Goal: Check status: Check status

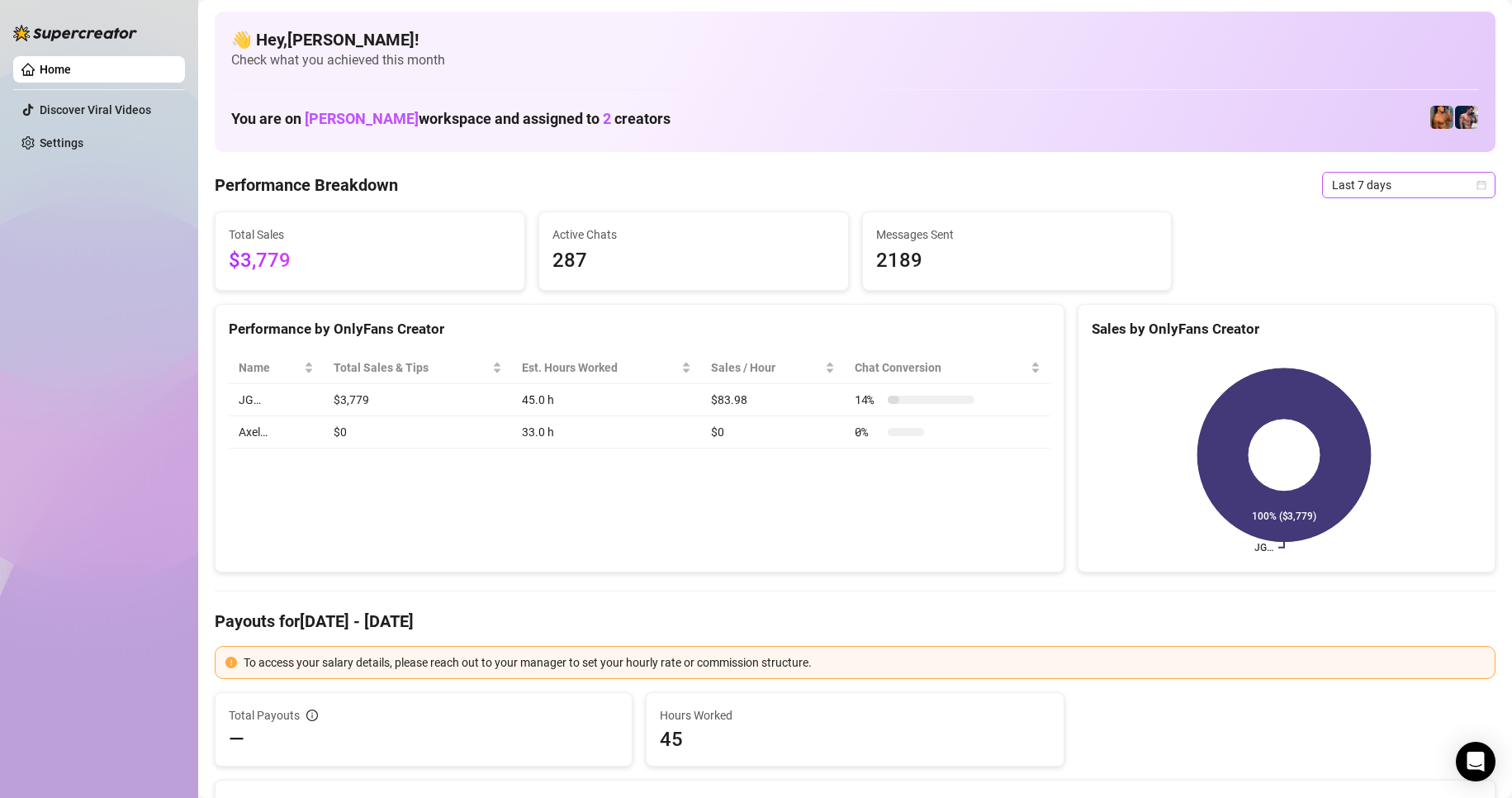
click at [1476, 180] on icon "calendar" at bounding box center [1481, 185] width 10 height 10
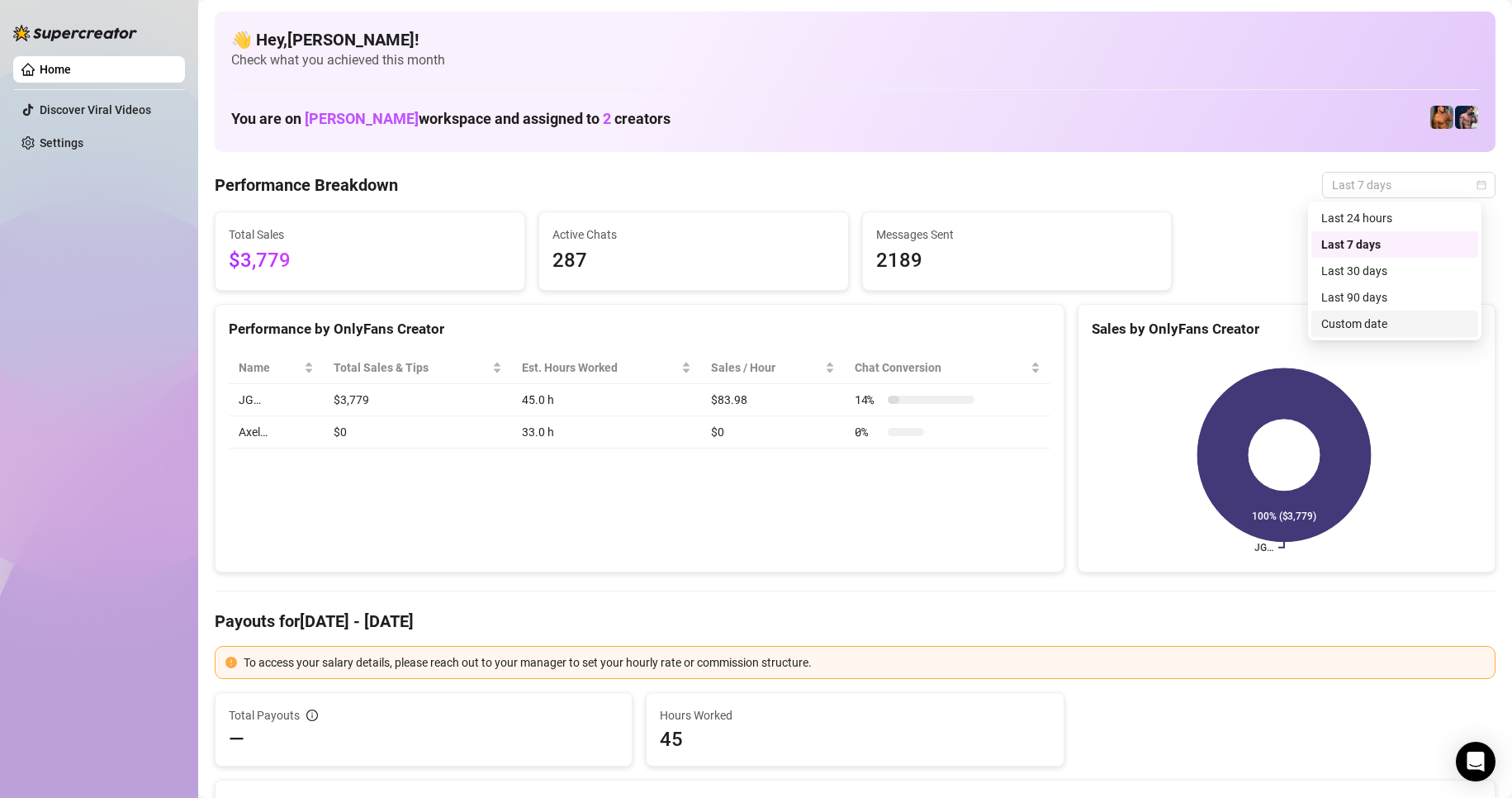
click at [1356, 319] on div "Custom date" at bounding box center [1394, 324] width 147 height 18
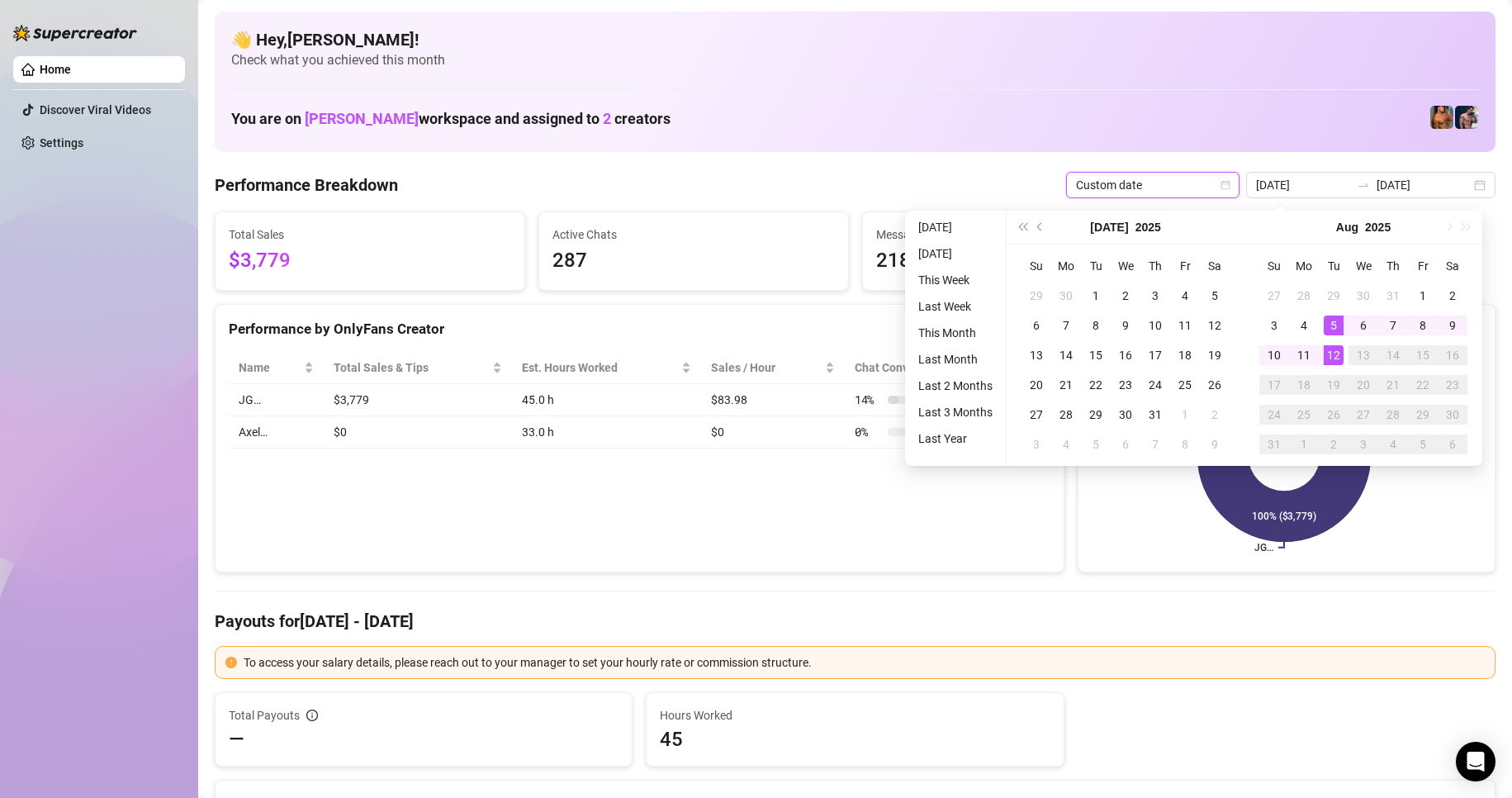
type input "[DATE]"
click at [1339, 359] on div "12" at bounding box center [1333, 354] width 19 height 19
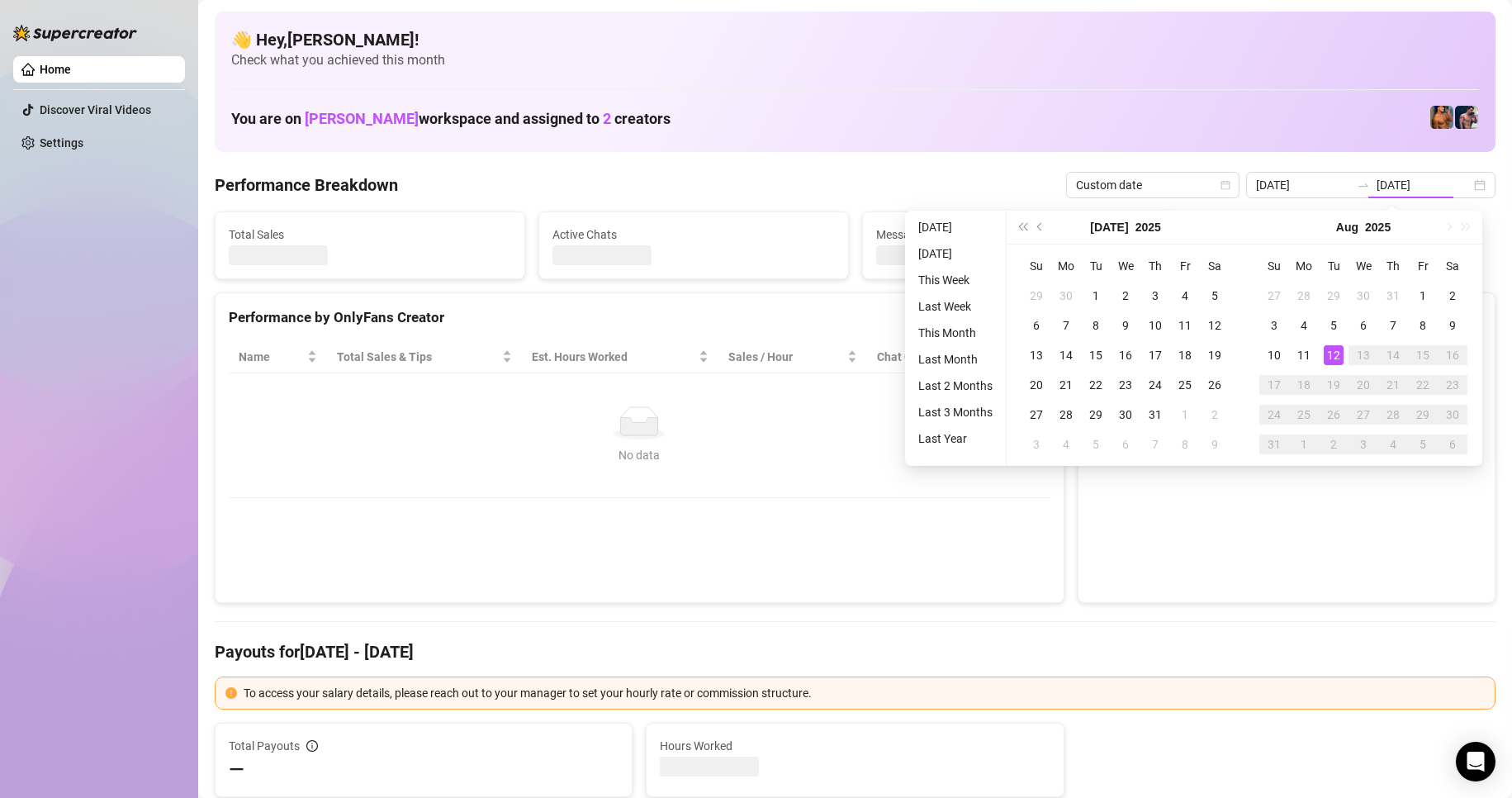
type input "[DATE]"
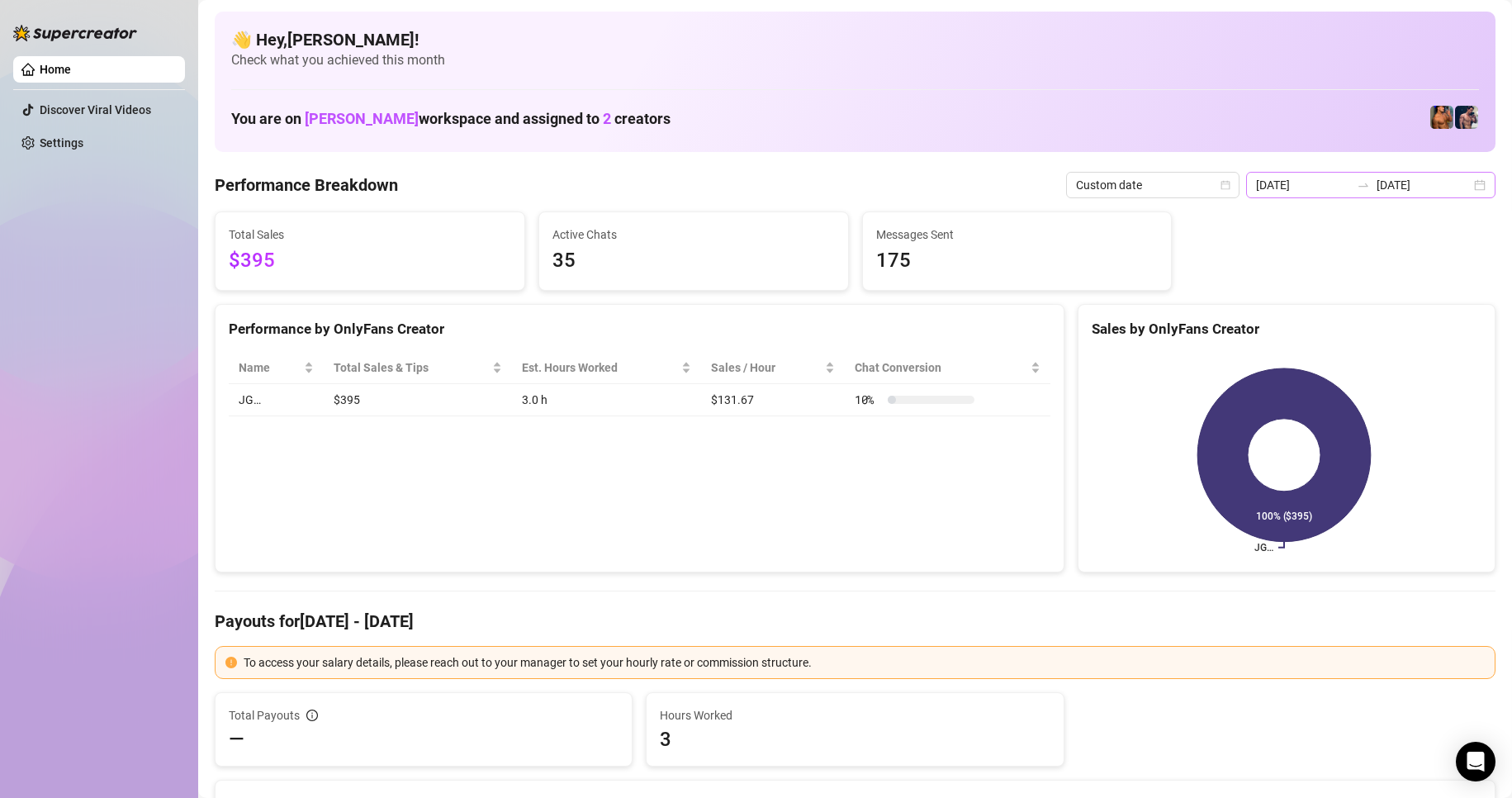
click at [1472, 193] on div "2025-08-12 2025-08-12" at bounding box center [1371, 185] width 249 height 27
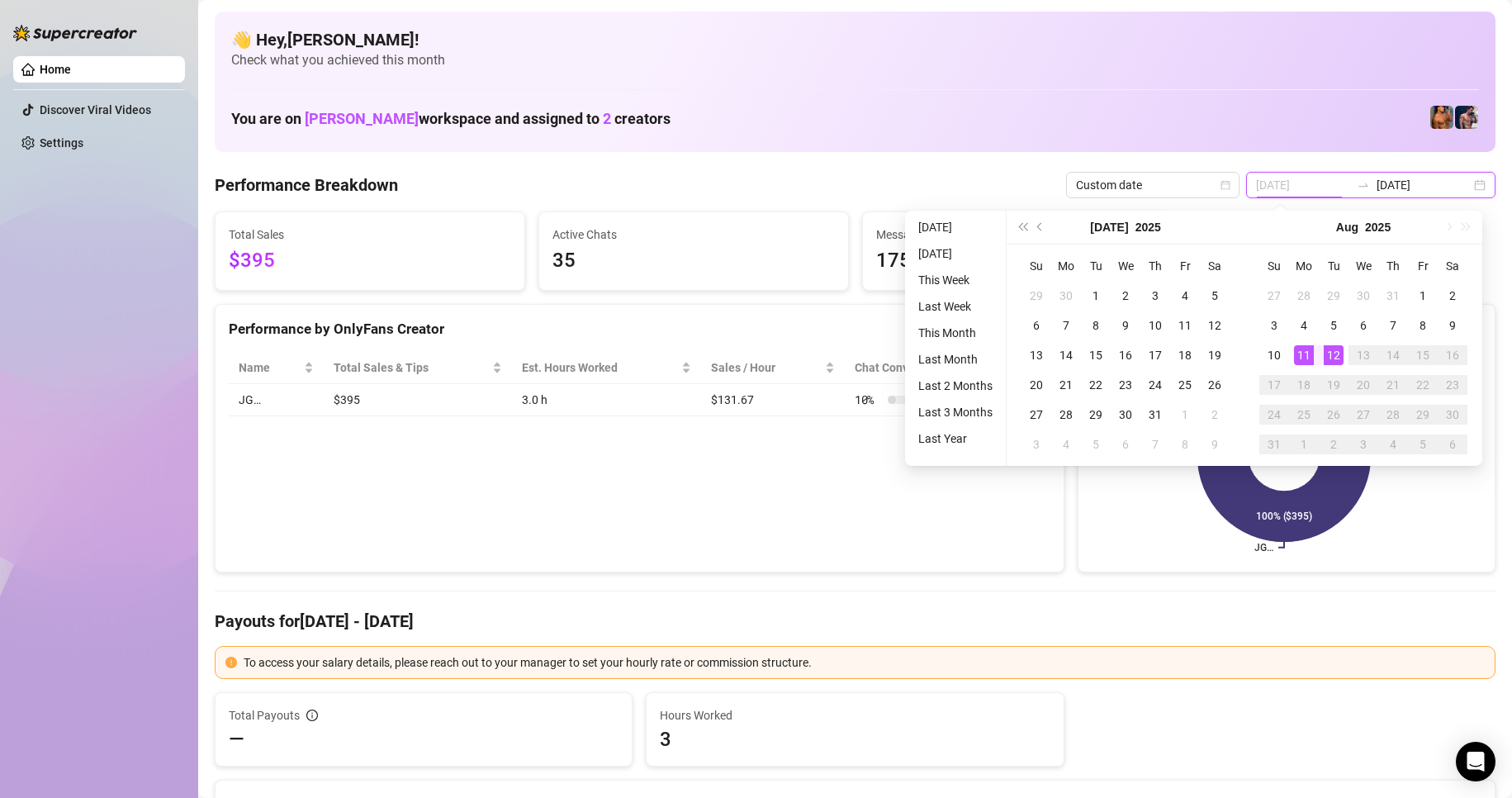
type input "2025-08-11"
click at [1303, 351] on div "11" at bounding box center [1303, 354] width 19 height 19
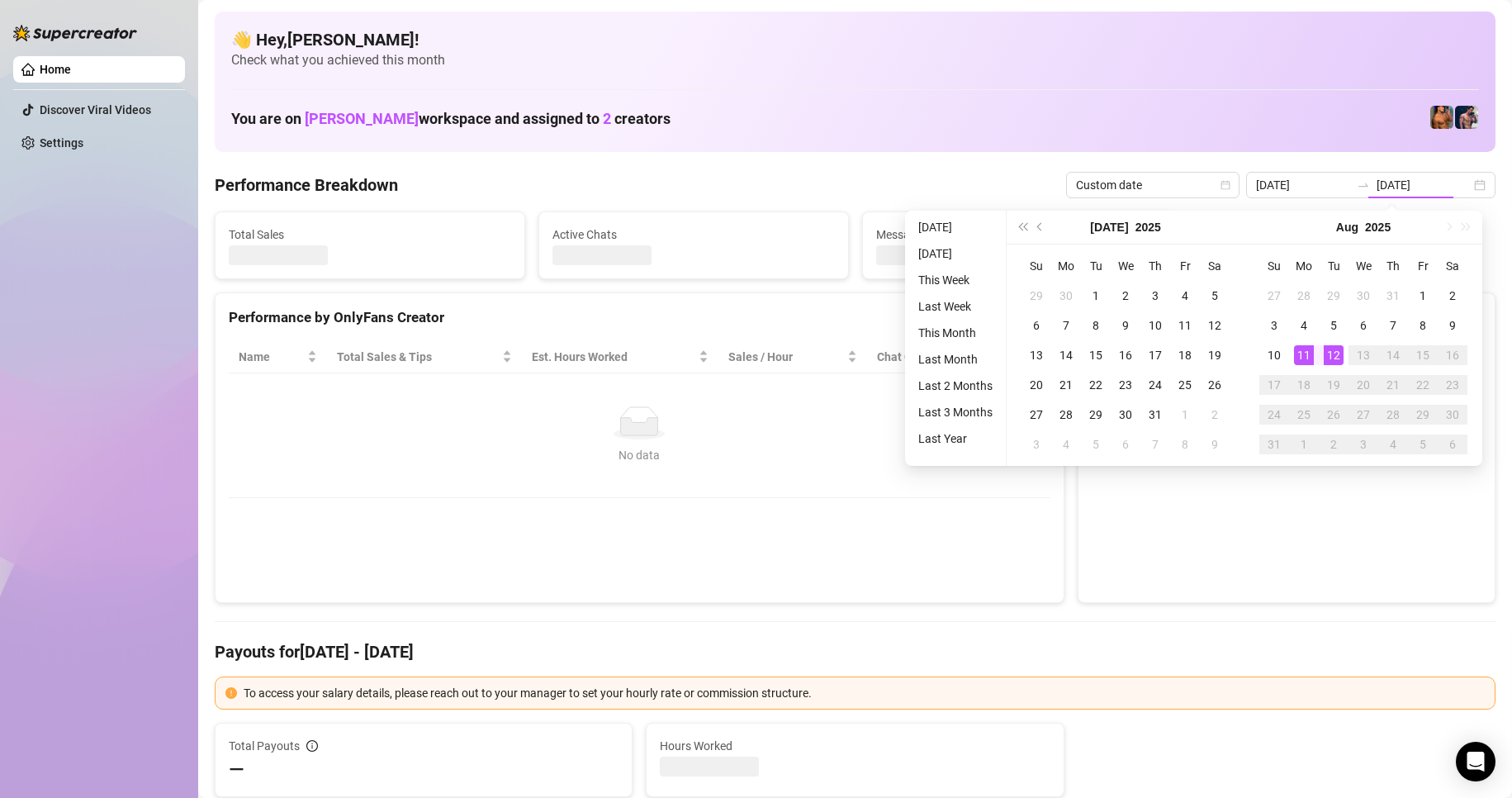
type input "2025-08-11"
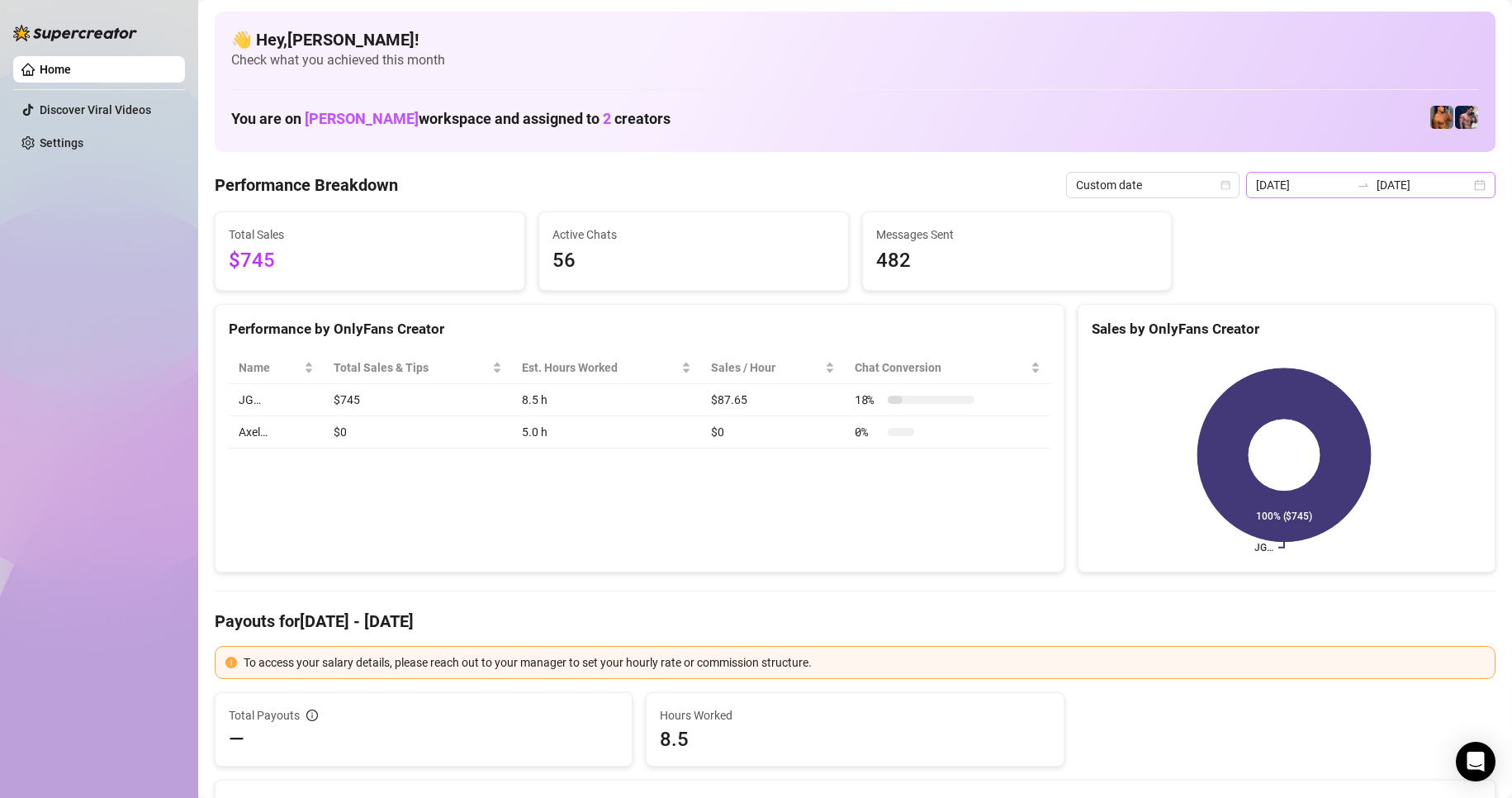
click at [1466, 182] on div "2025-08-11 2025-08-11" at bounding box center [1371, 185] width 249 height 27
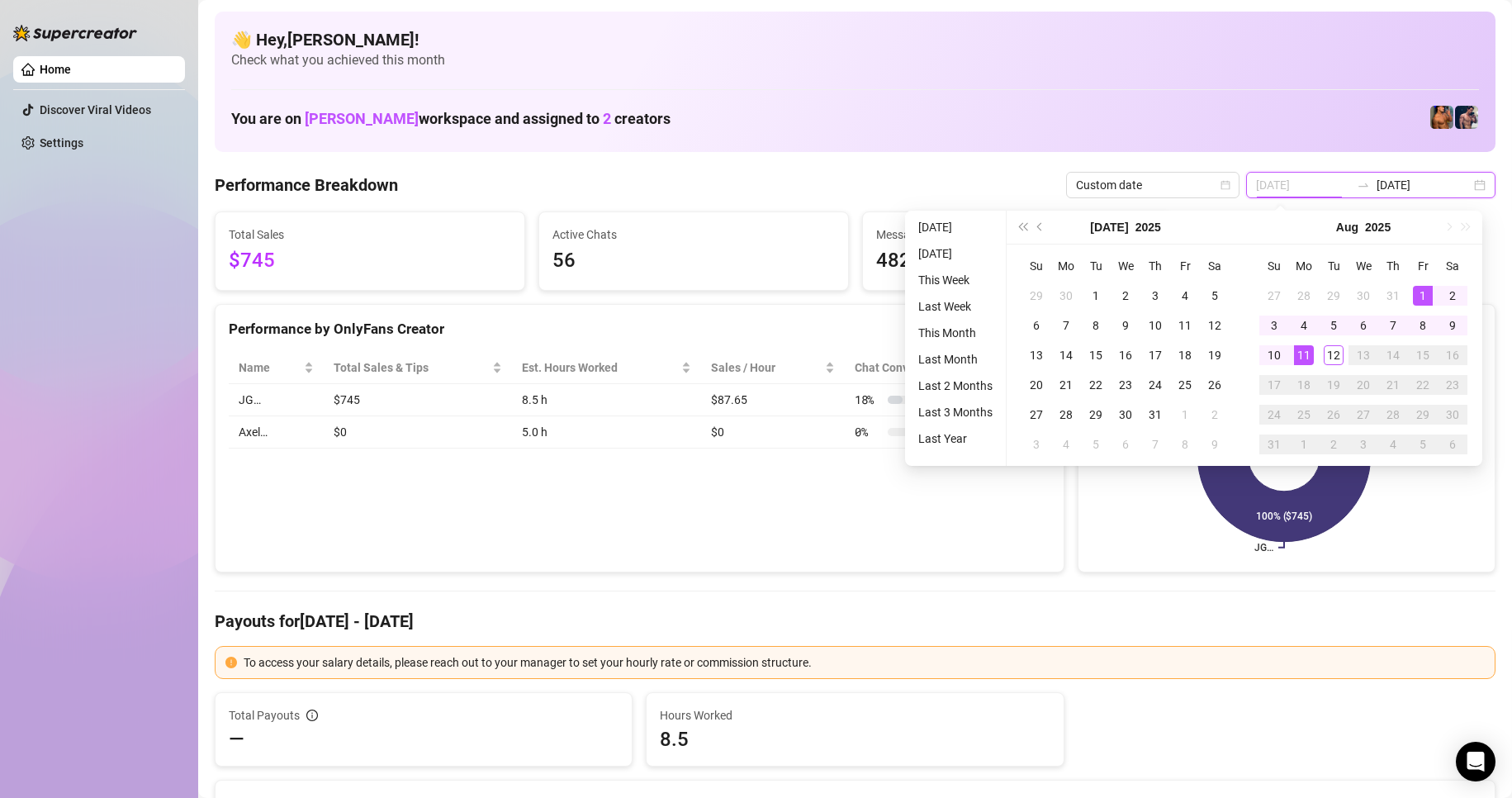
type input "[DATE]"
click at [1422, 292] on div "1" at bounding box center [1422, 295] width 19 height 19
type input "[DATE]"
click at [1325, 354] on div "12" at bounding box center [1333, 354] width 19 height 19
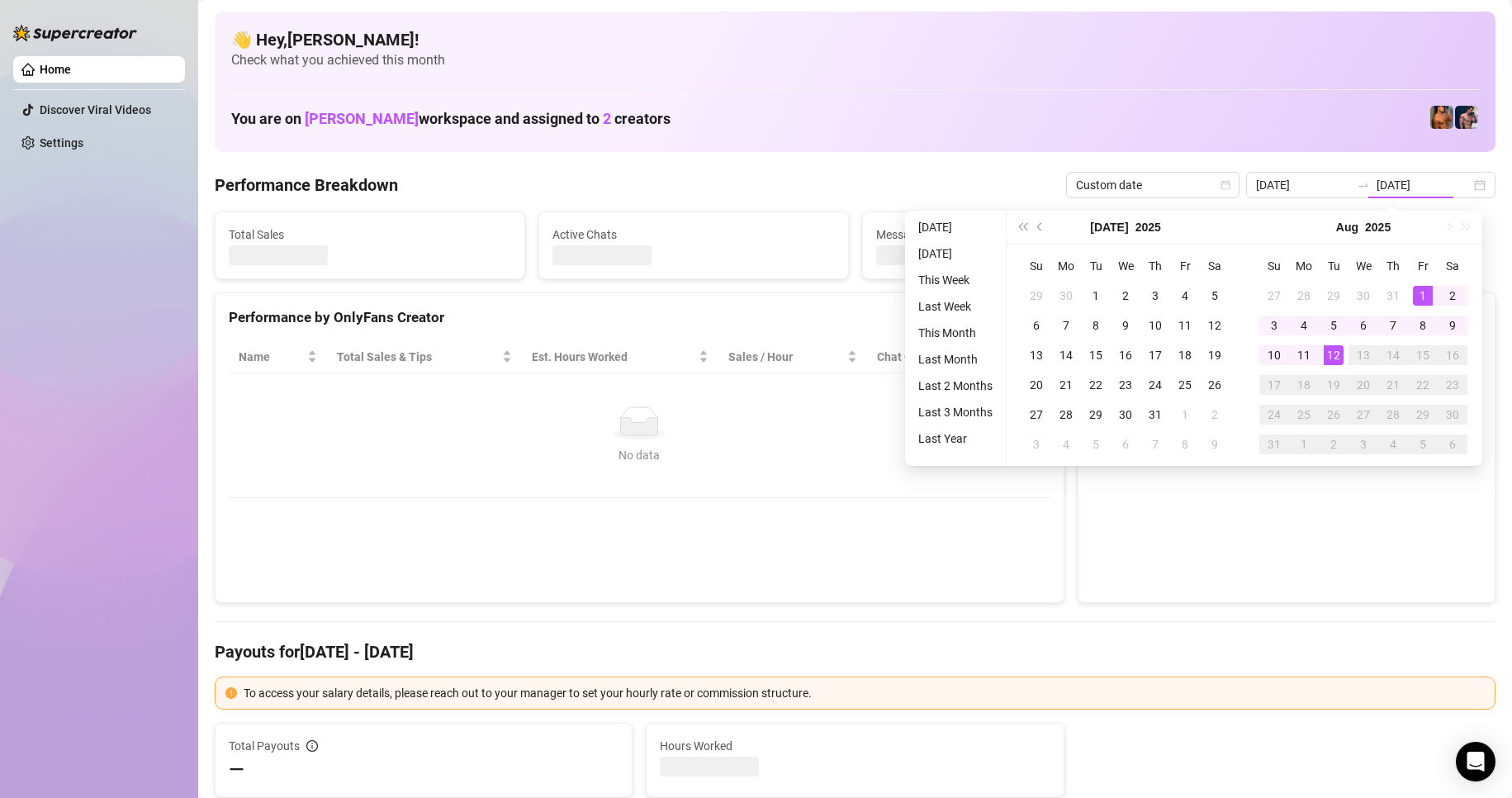
type input "[DATE]"
type input "2025-08-11"
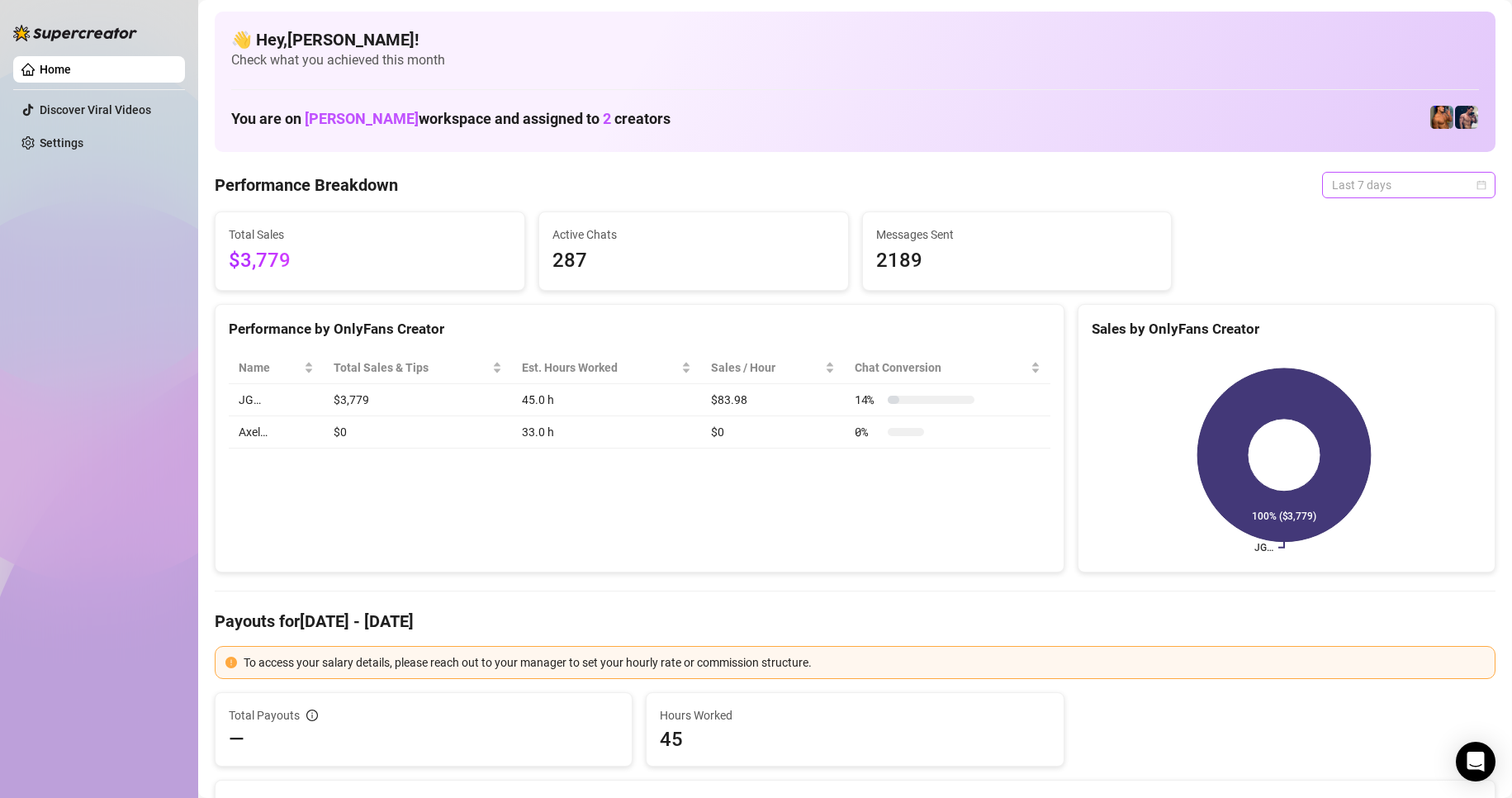
click at [1458, 189] on span "Last 7 days" at bounding box center [1409, 185] width 153 height 25
click at [1368, 326] on div "Custom date" at bounding box center [1394, 324] width 147 height 18
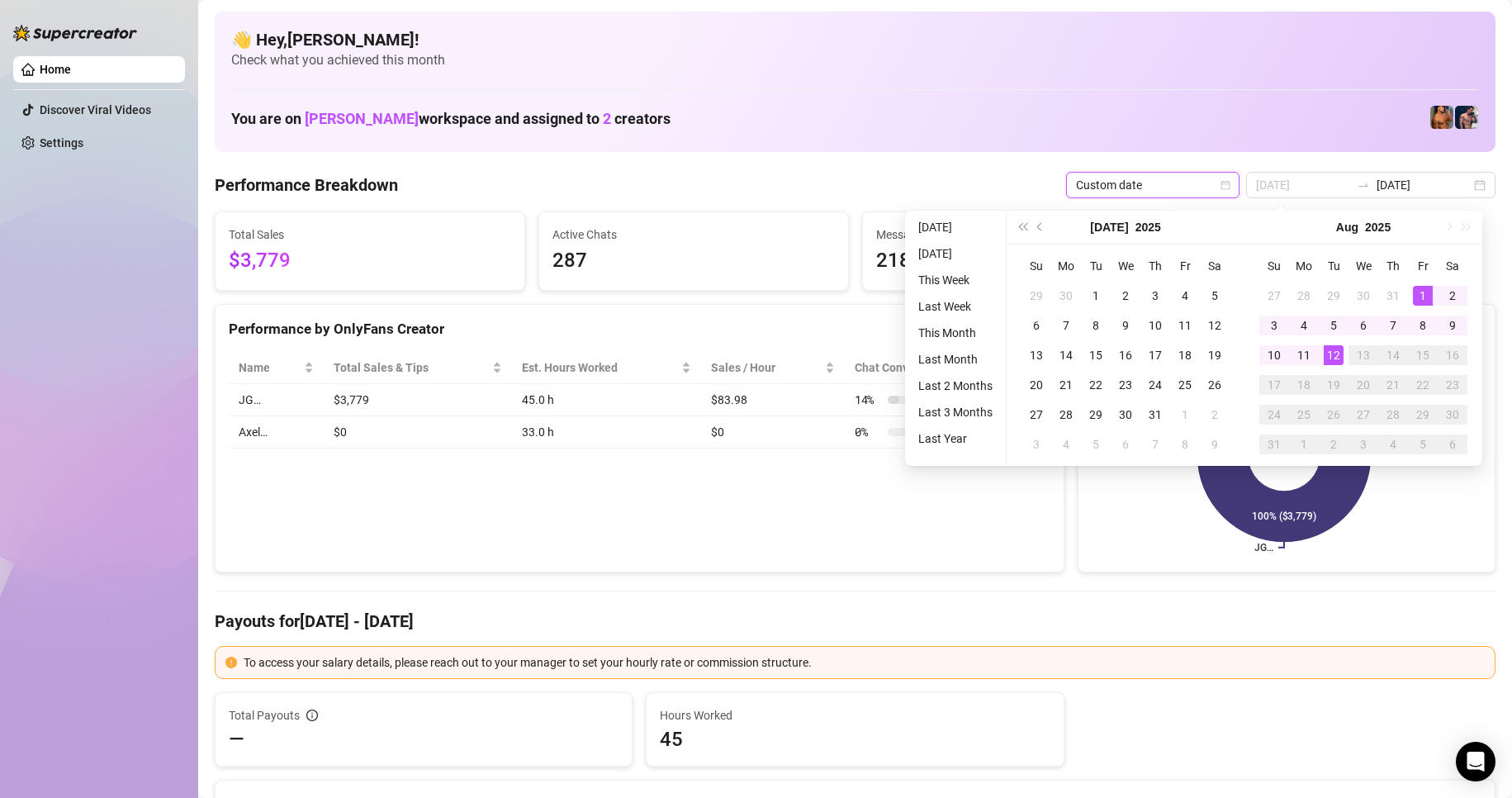
type input "[DATE]"
click at [1423, 292] on div "1" at bounding box center [1422, 295] width 19 height 19
type input "[DATE]"
click at [1339, 358] on div "12" at bounding box center [1333, 354] width 19 height 19
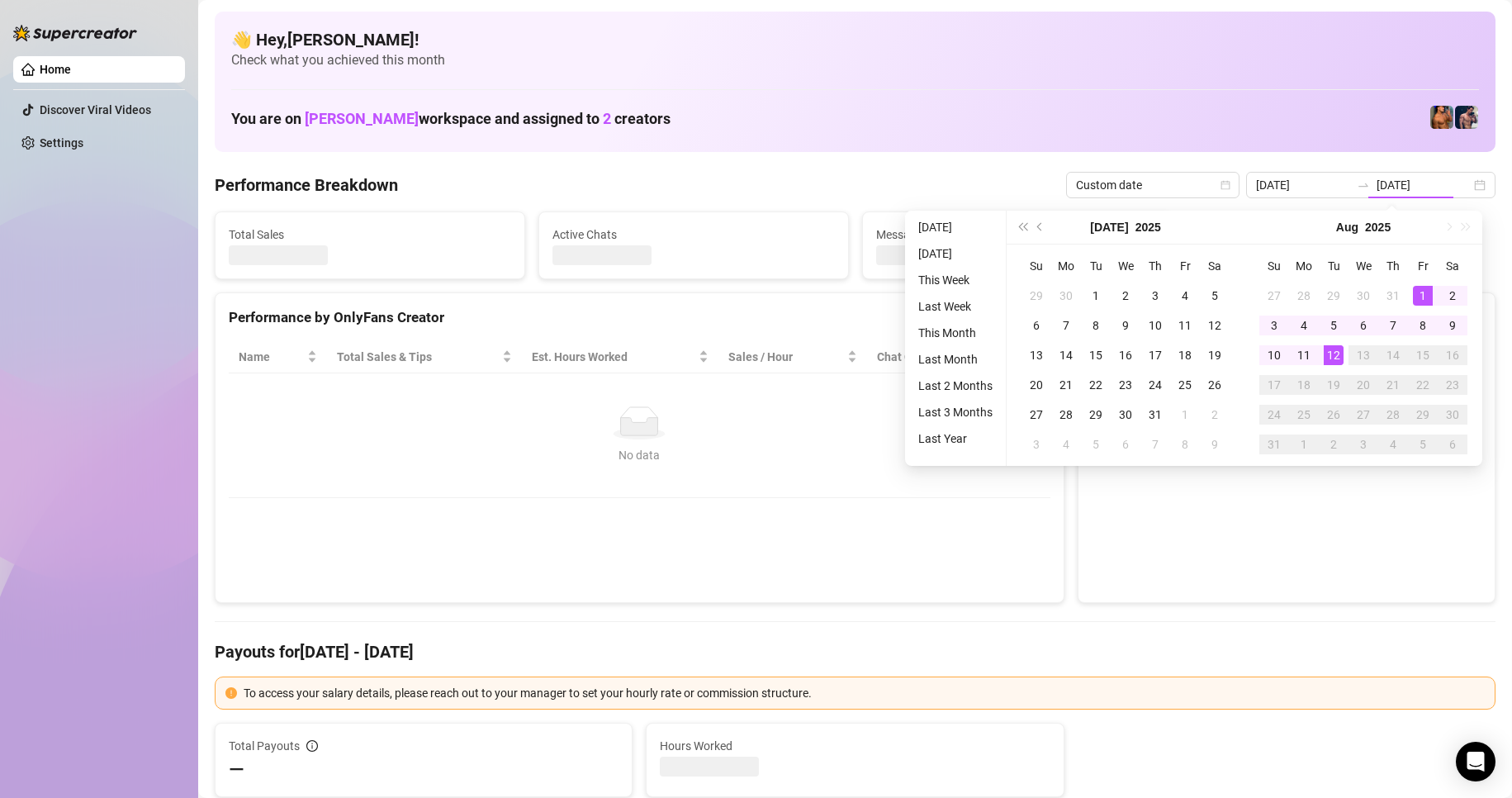
type input "[DATE]"
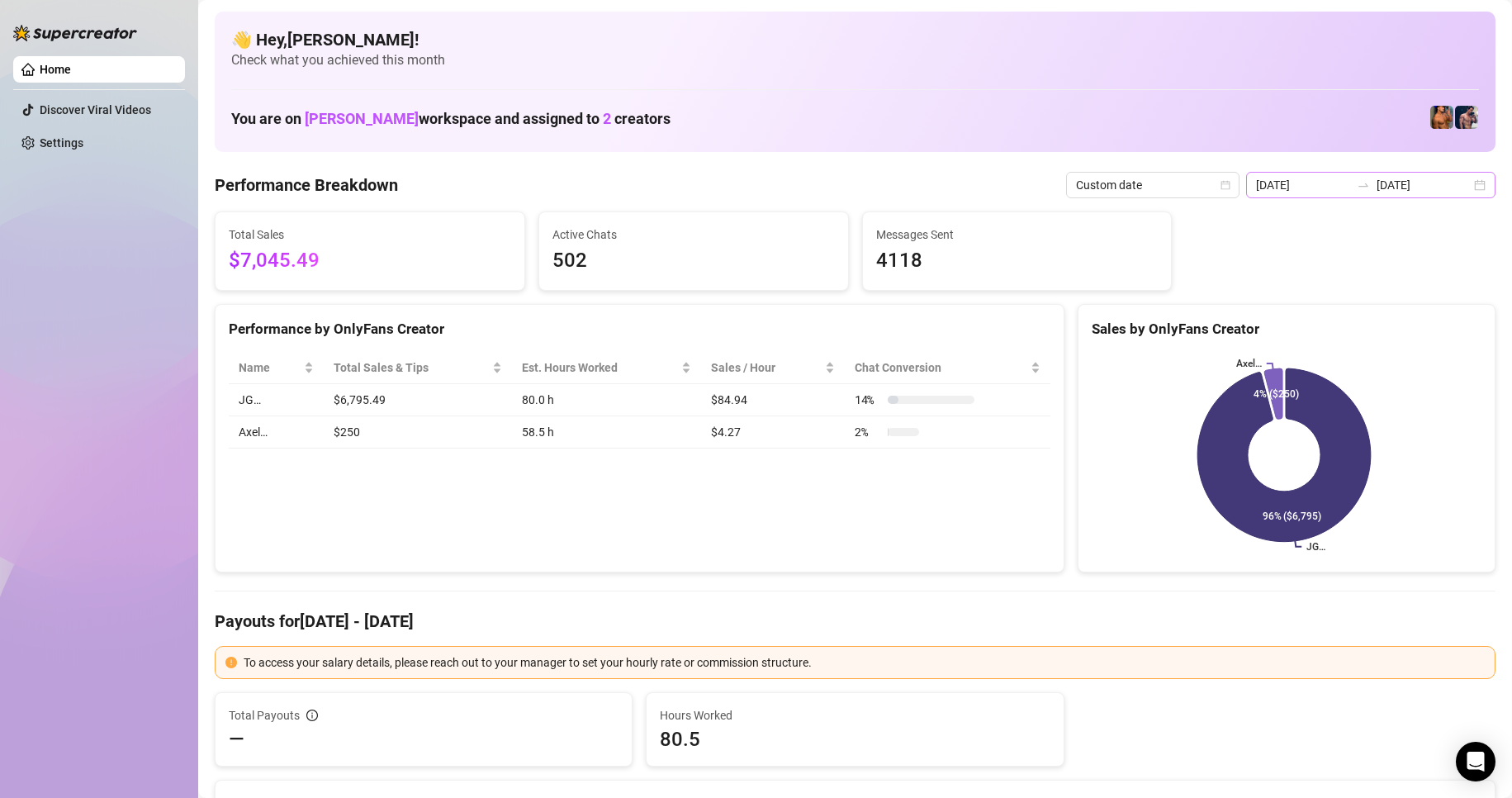
click at [1466, 183] on div "[DATE] [DATE]" at bounding box center [1371, 185] width 249 height 27
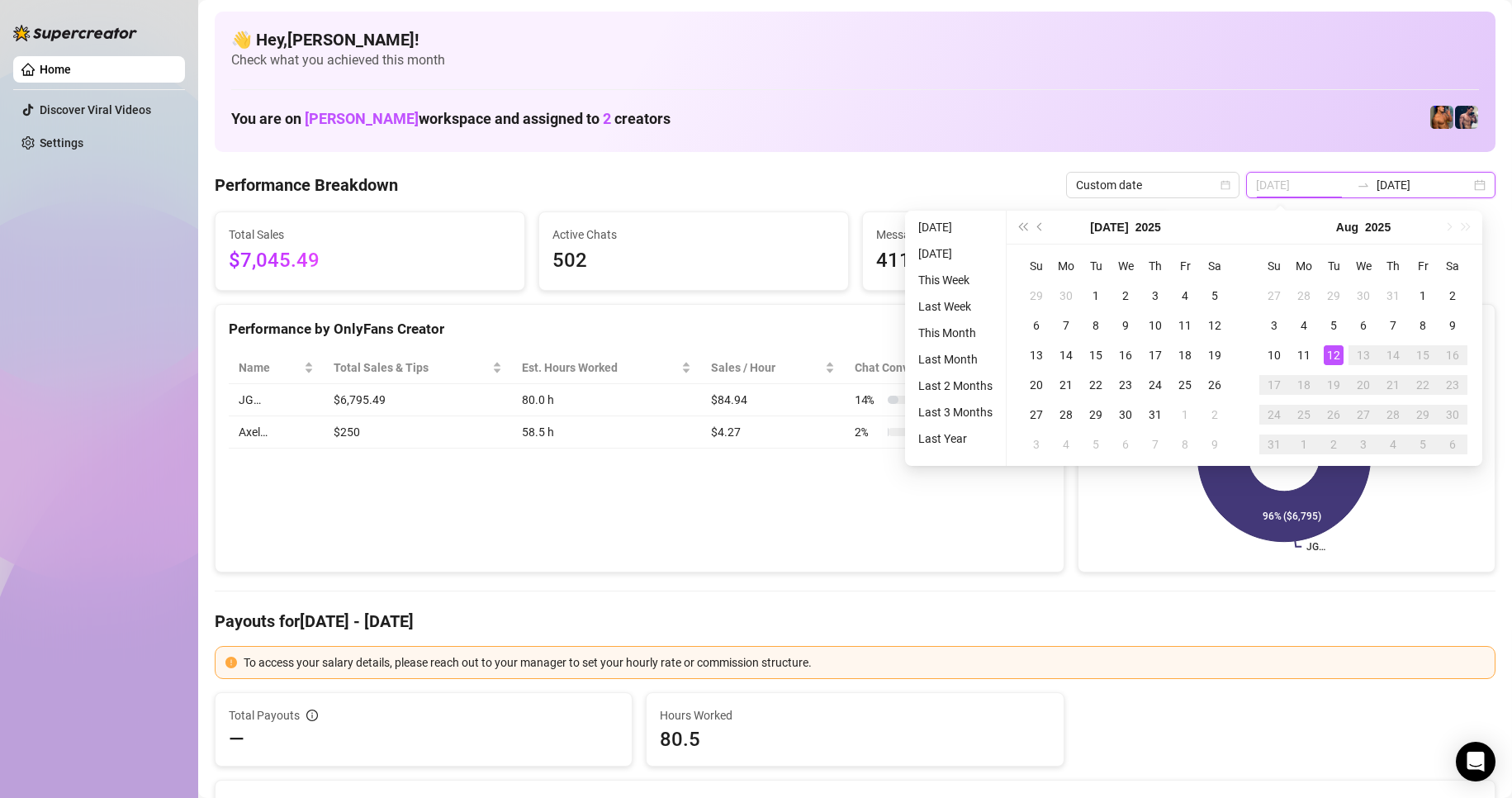
type input "[DATE]"
click at [1337, 351] on div "12" at bounding box center [1333, 354] width 19 height 19
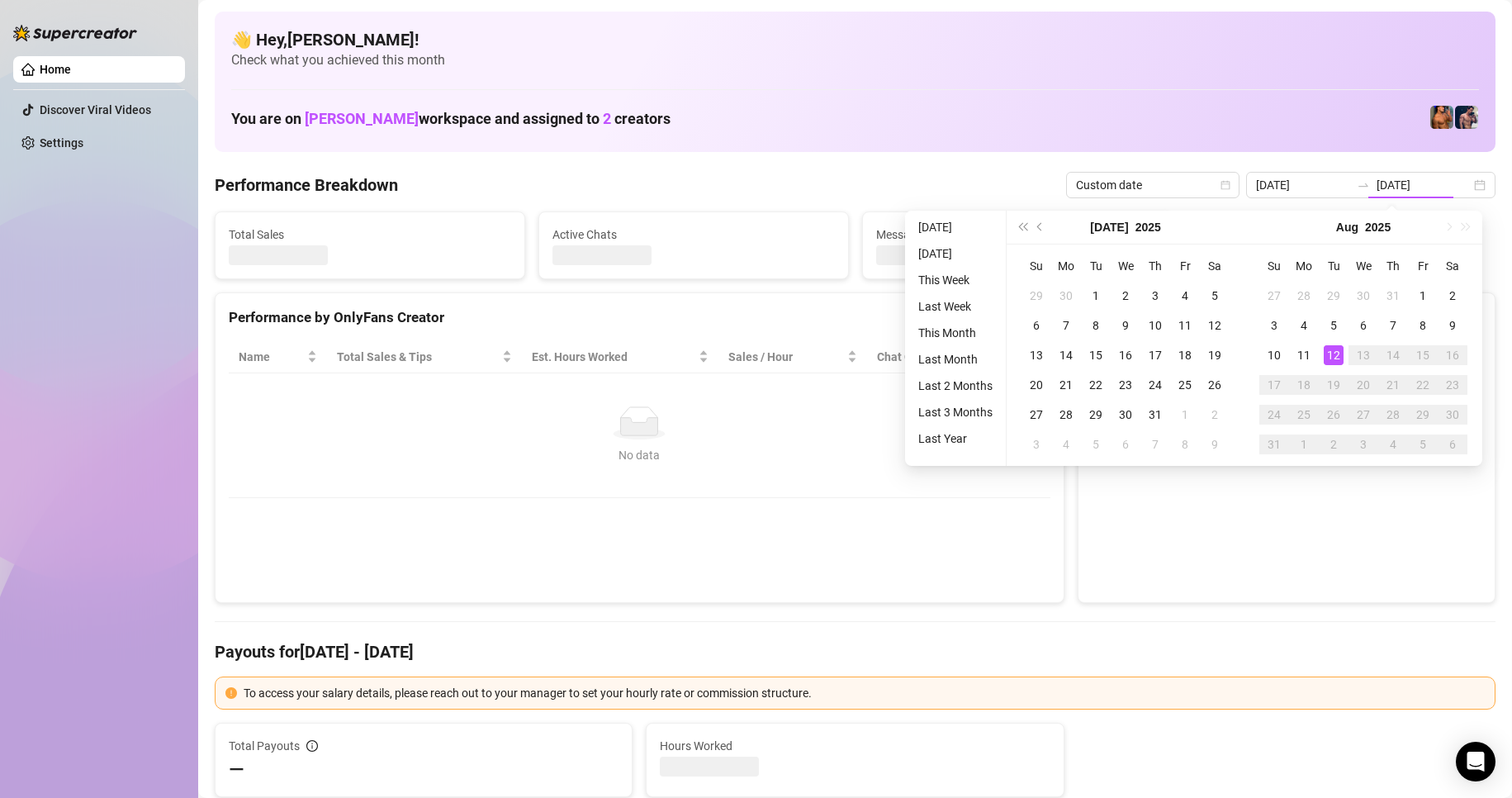
type input "[DATE]"
